Goal: Information Seeking & Learning: Find specific fact

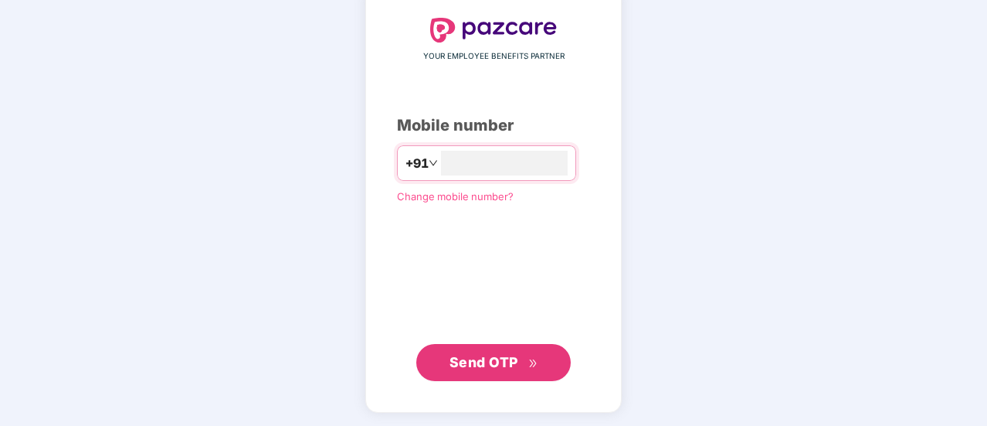
type input "**********"
click at [474, 351] on span "Send OTP" at bounding box center [494, 362] width 89 height 22
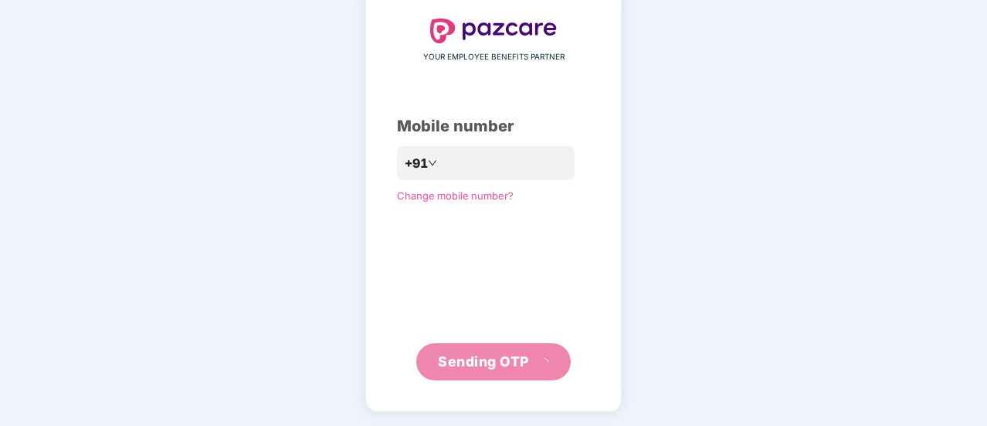
scroll to position [77, 0]
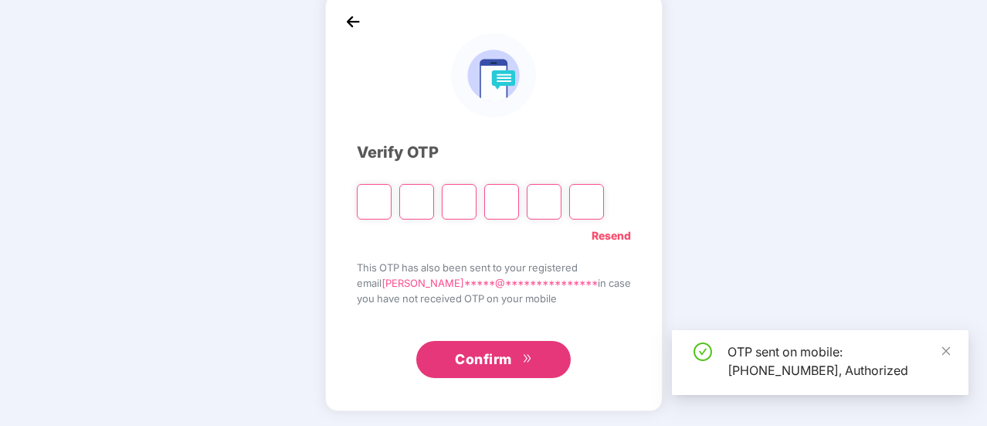
click at [388, 200] on input "Please enter verification code. Digit 1" at bounding box center [374, 202] width 35 height 36
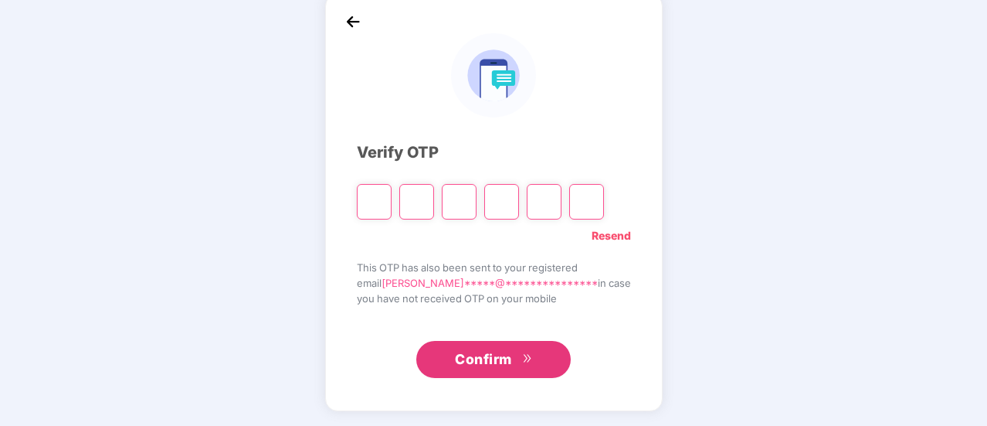
type input "*"
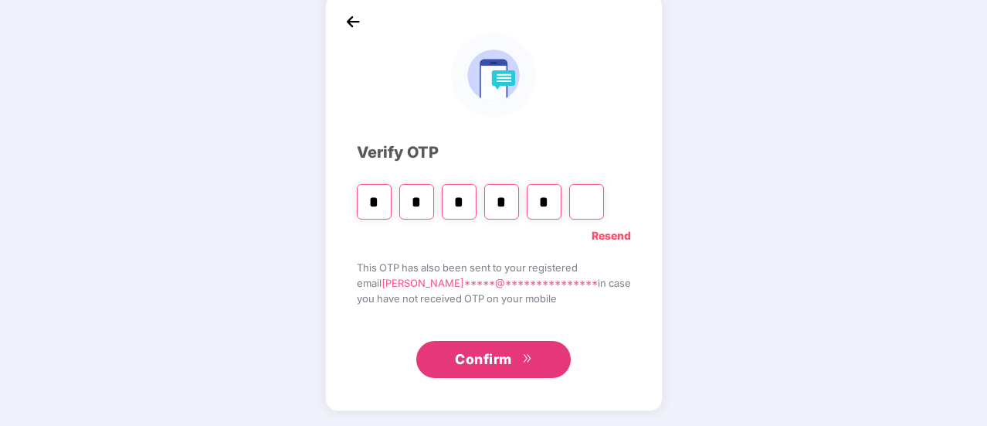
type input "*"
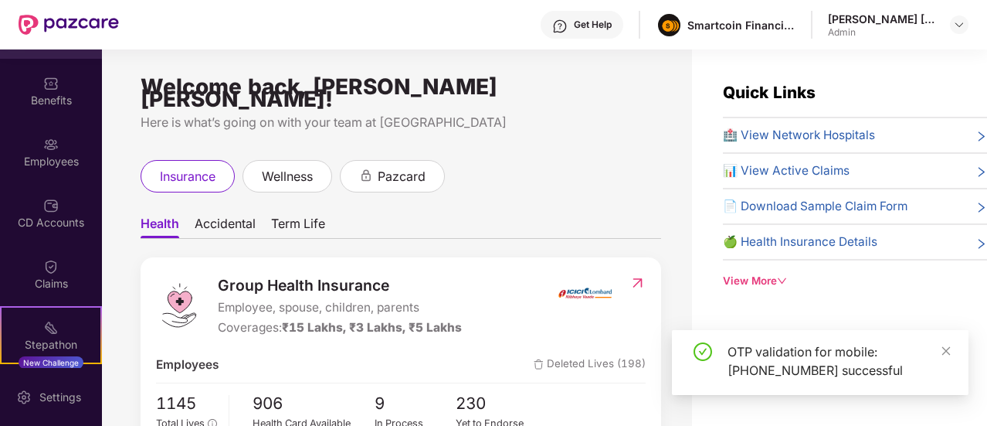
scroll to position [49, 0]
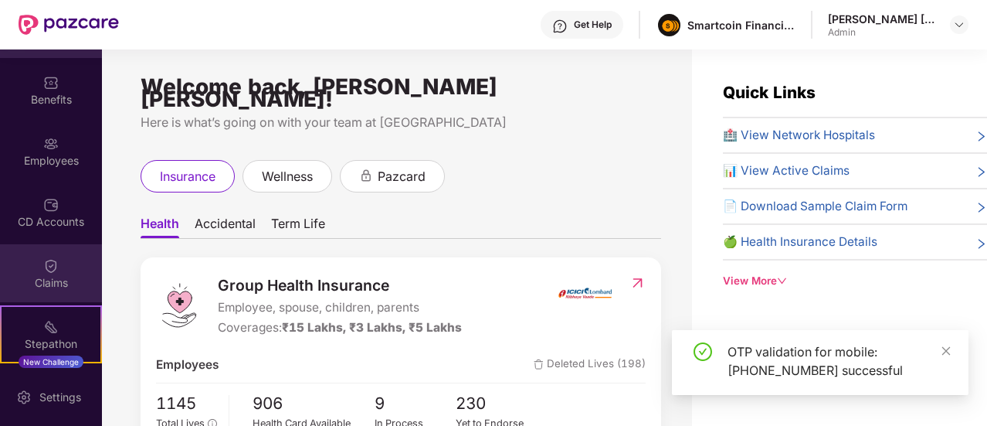
click at [57, 275] on div "Claims" at bounding box center [51, 282] width 102 height 15
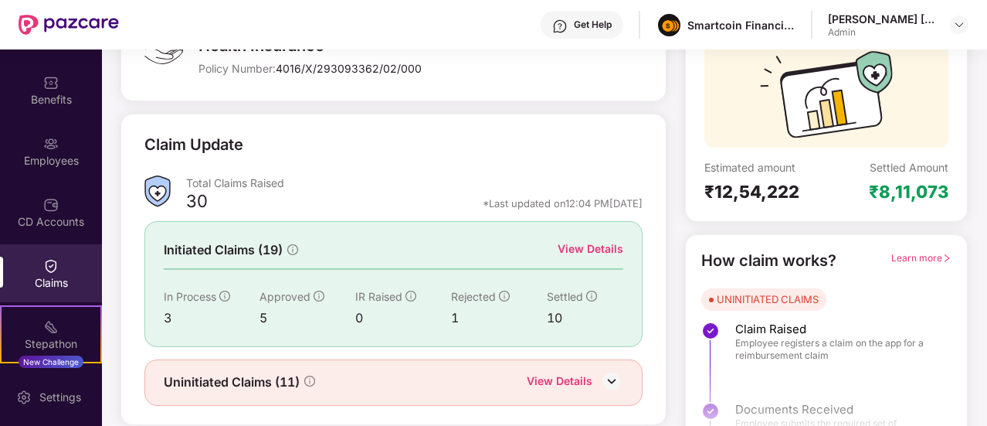
scroll to position [178, 0]
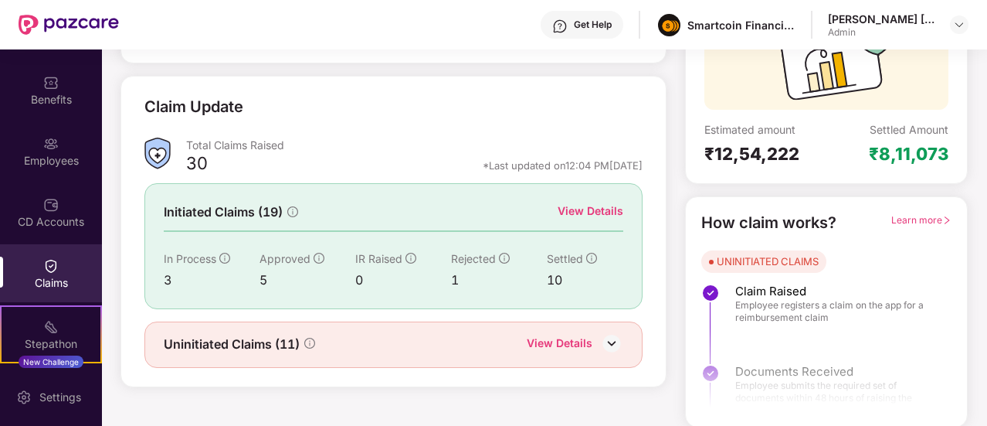
click at [587, 215] on div "View Details" at bounding box center [591, 210] width 66 height 17
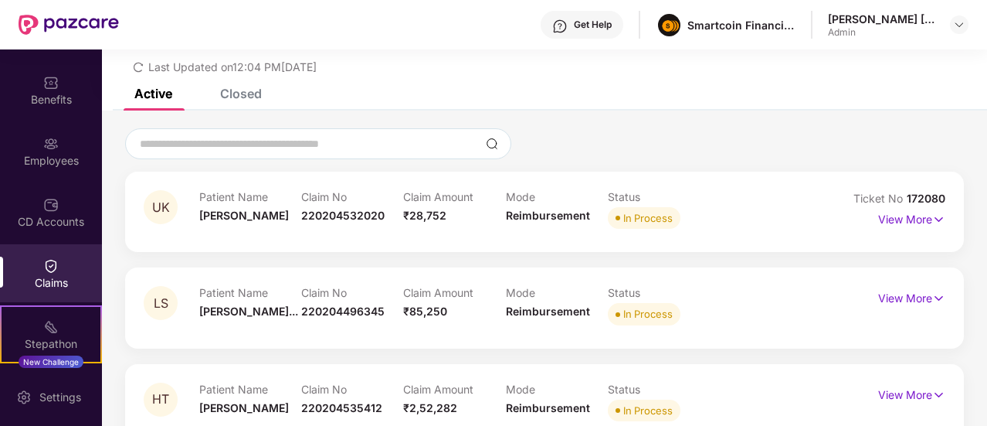
scroll to position [83, 0]
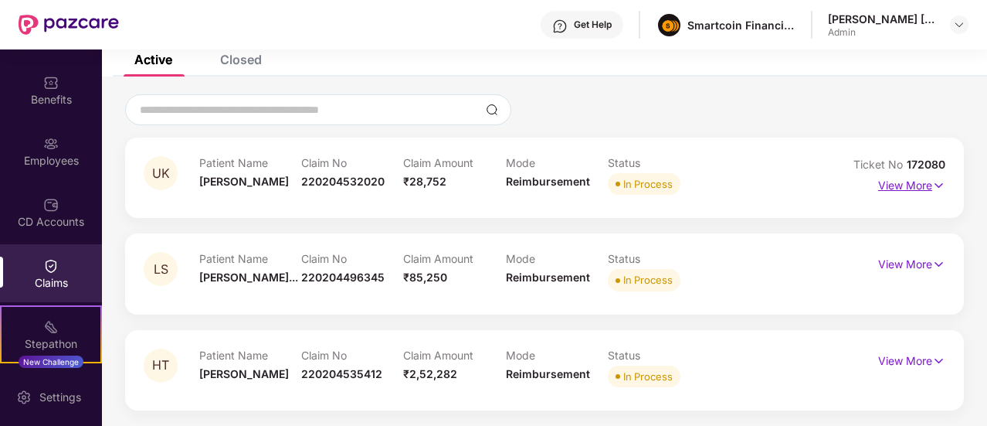
click at [885, 183] on p "View More" at bounding box center [911, 183] width 67 height 21
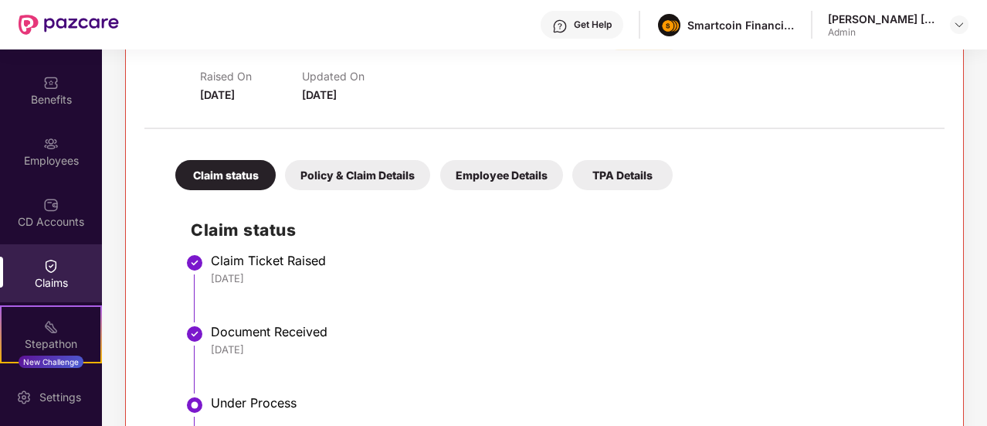
scroll to position [227, 0]
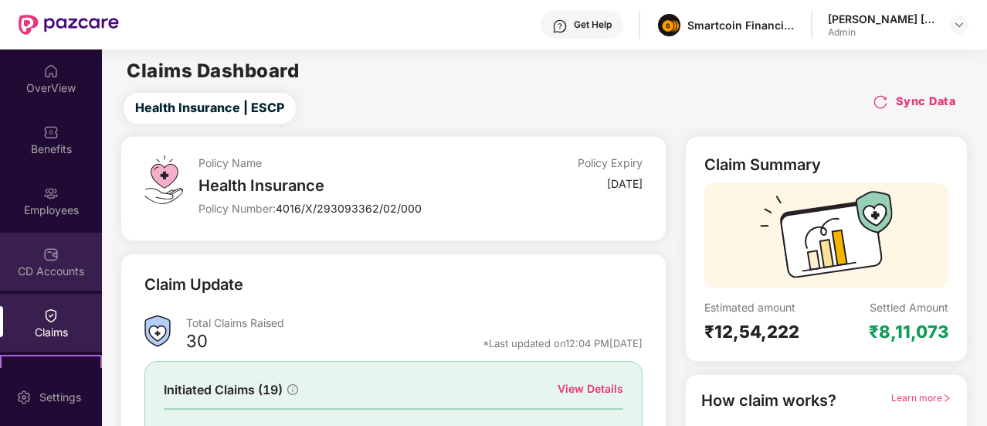
scroll to position [169, 0]
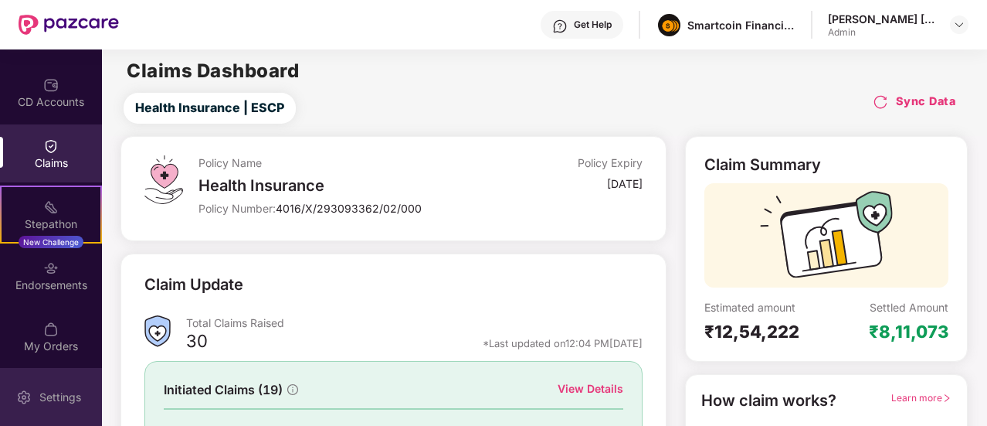
click at [44, 378] on div "Settings" at bounding box center [51, 397] width 102 height 58
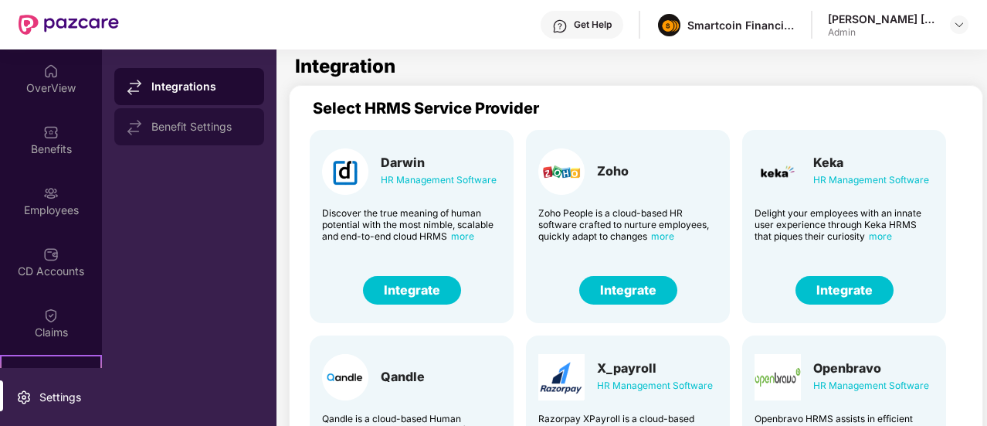
click at [167, 127] on div "Benefit Settings" at bounding box center [201, 126] width 100 height 12
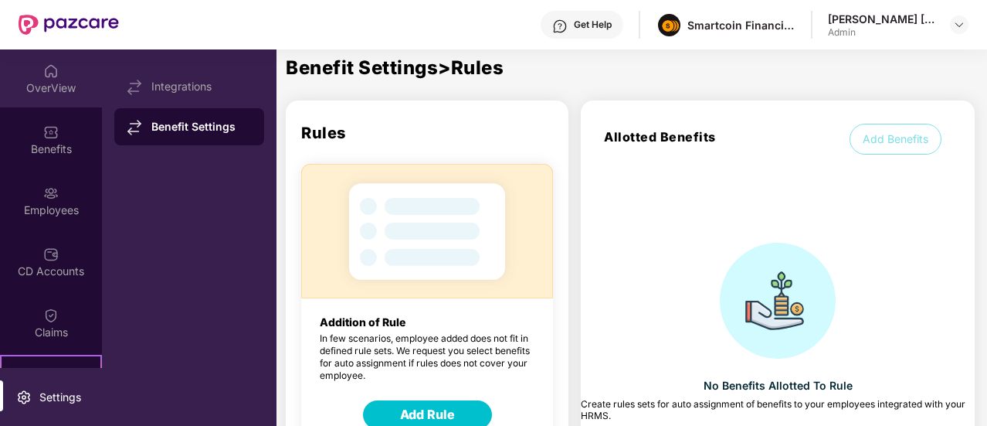
click at [63, 90] on div "OverView" at bounding box center [51, 87] width 102 height 15
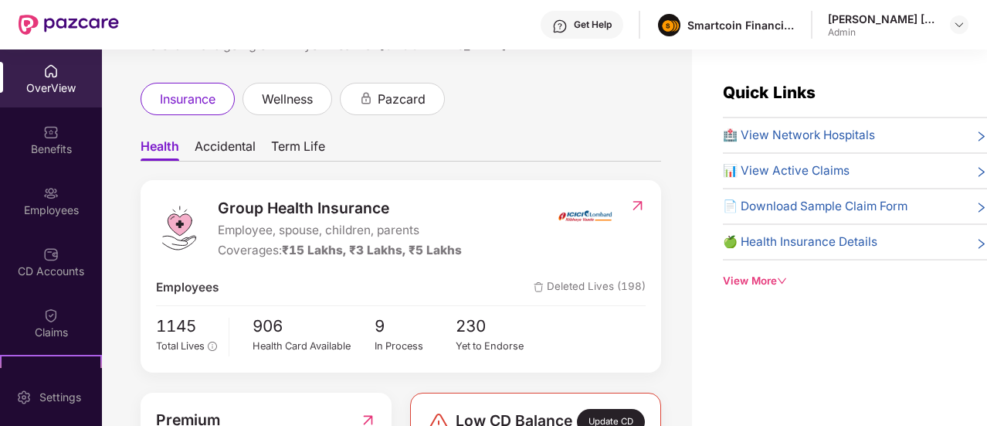
scroll to position [80, 0]
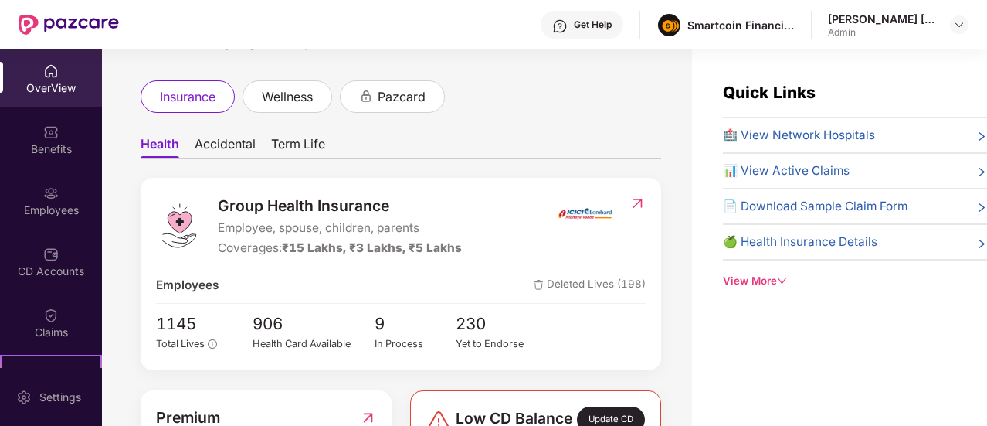
click at [823, 131] on span "🏥 View Network Hospitals" at bounding box center [799, 135] width 152 height 19
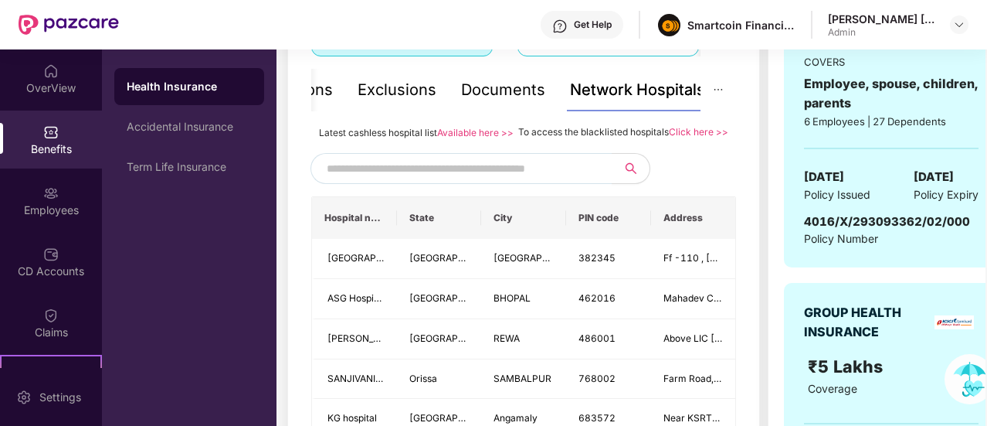
scroll to position [323, 0]
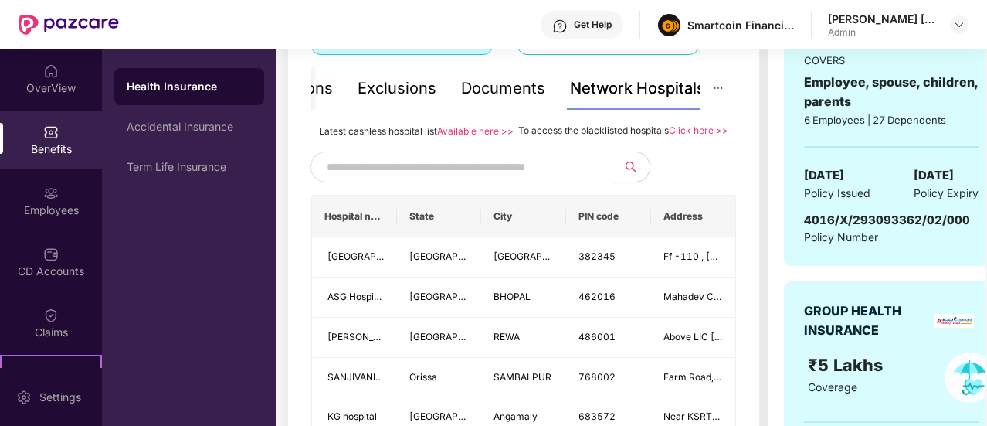
click at [494, 172] on input "text" at bounding box center [459, 166] width 264 height 23
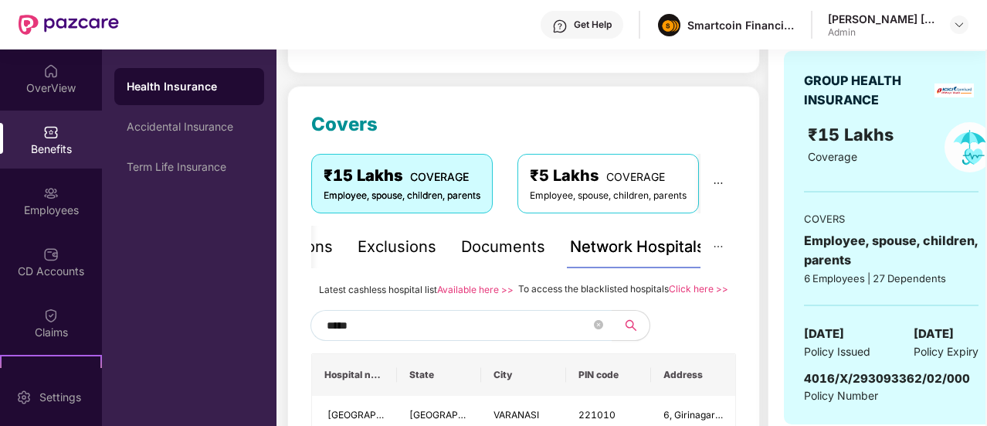
scroll to position [165, 0]
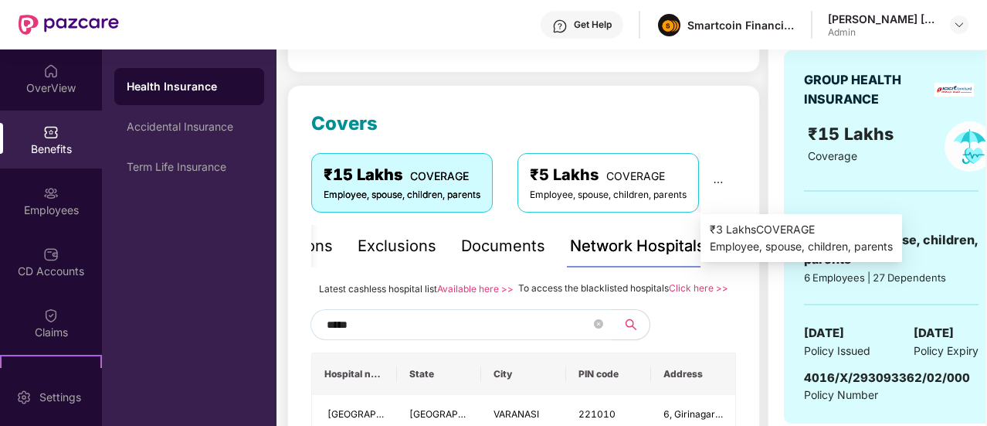
type input "*****"
click at [719, 182] on icon "ellipsis" at bounding box center [718, 182] width 11 height 11
